Goal: Check status

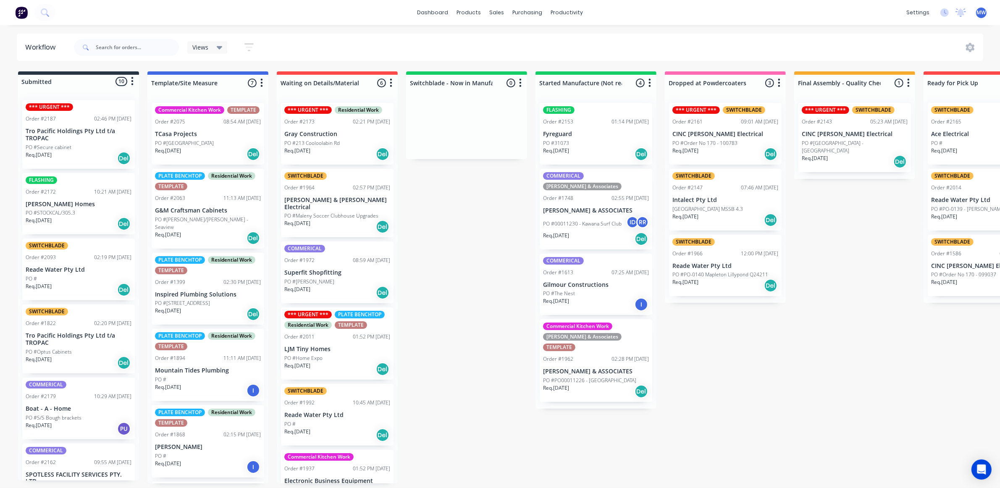
scroll to position [19, 0]
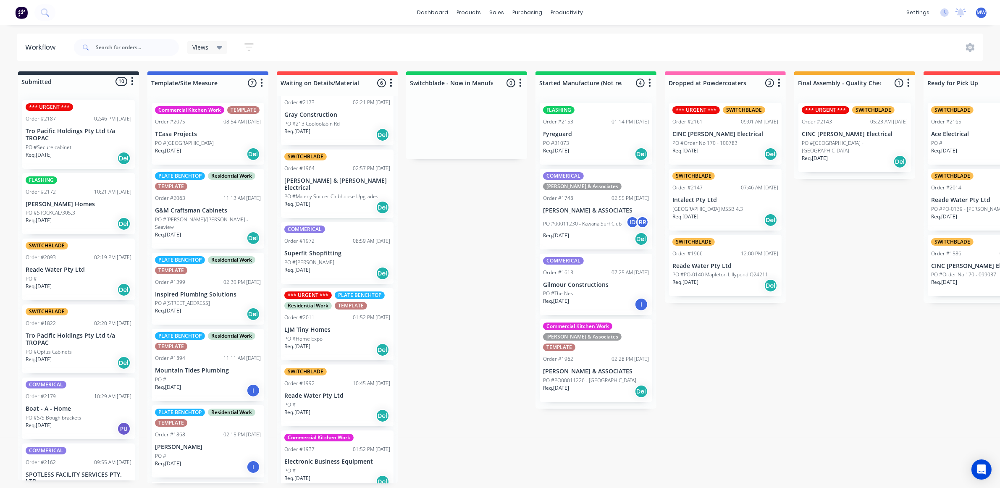
drag, startPoint x: 500, startPoint y: 221, endPoint x: 331, endPoint y: 60, distance: 234.1
click at [501, 223] on div "Submitted 10 Status colour #273444 hex #273444 Save Cancel Summaries Total orde…" at bounding box center [694, 277] width 1401 height 412
click at [488, 279] on div "Submitted 10 Status colour #273444 hex #273444 Save Cancel Summaries Total orde…" at bounding box center [694, 277] width 1401 height 412
